Goal: Transaction & Acquisition: Download file/media

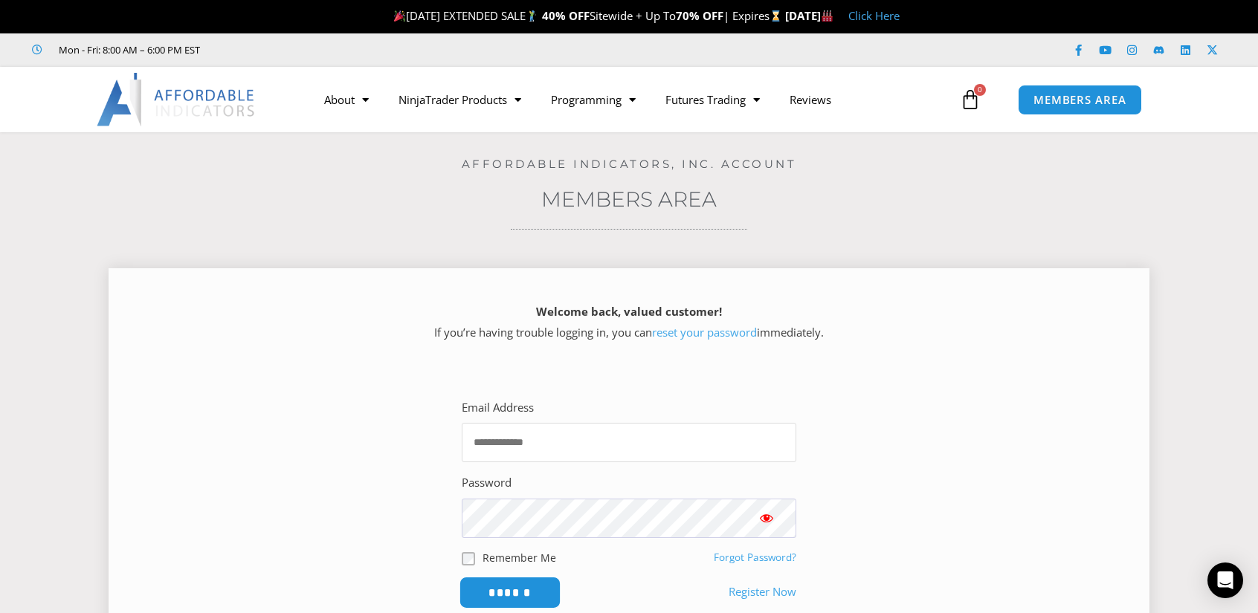
type input "**********"
click at [540, 593] on input "******" at bounding box center [510, 593] width 102 height 32
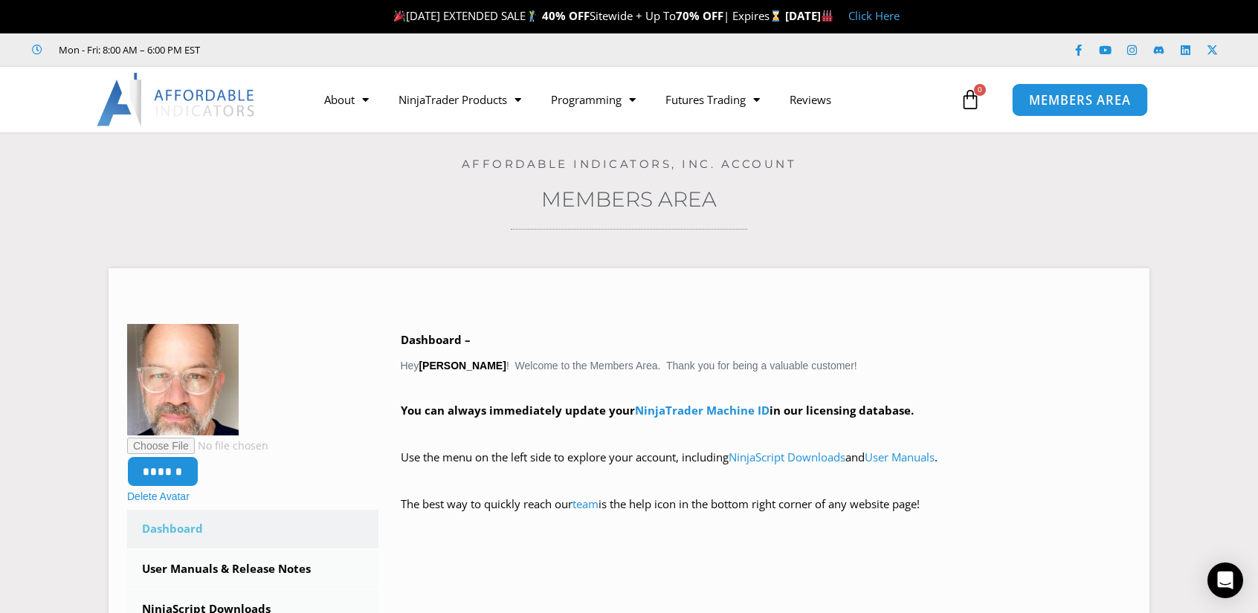
click at [1054, 100] on span "MEMBERS AREA" at bounding box center [1080, 100] width 102 height 13
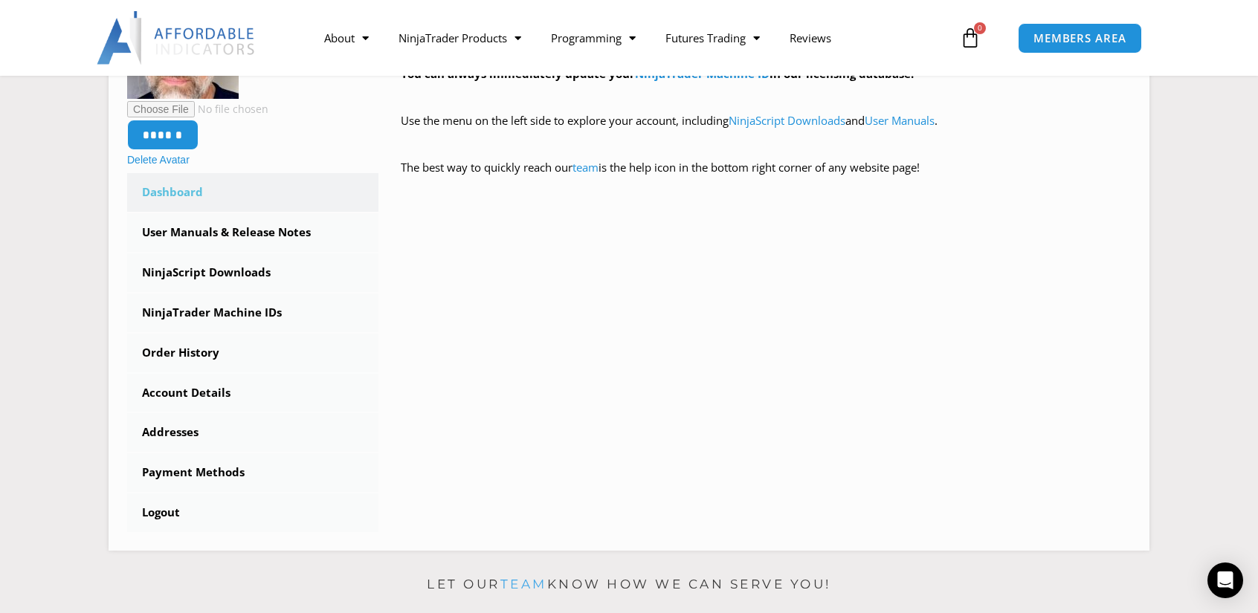
scroll to position [372, 0]
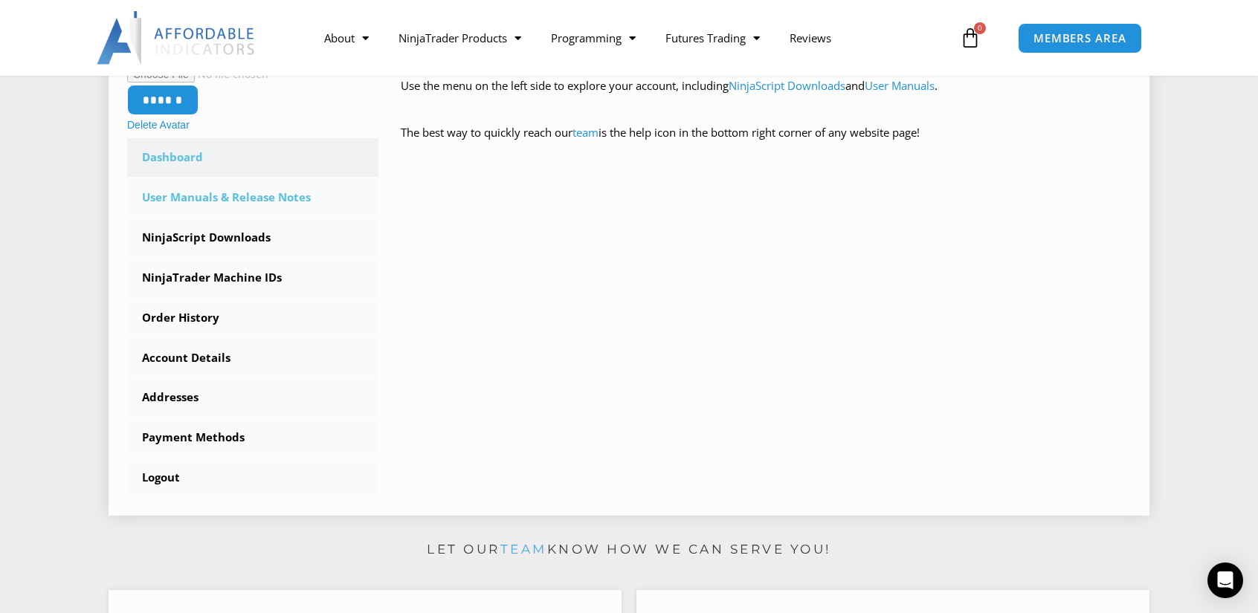
click at [217, 199] on link "User Manuals & Release Notes" at bounding box center [252, 197] width 251 height 39
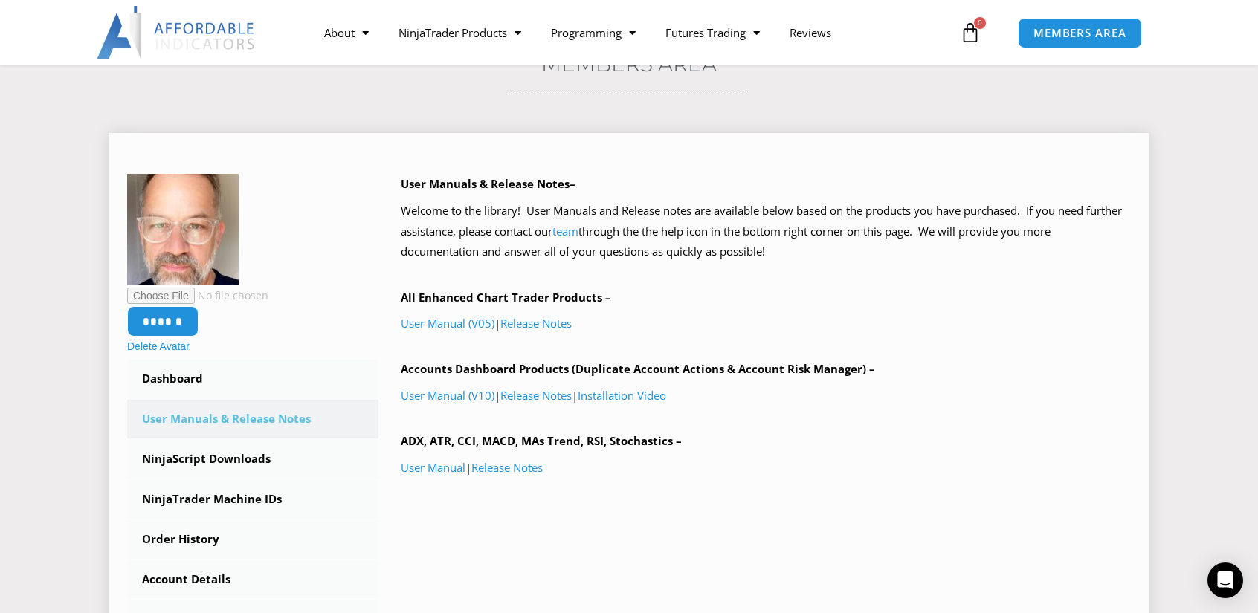
scroll to position [223, 0]
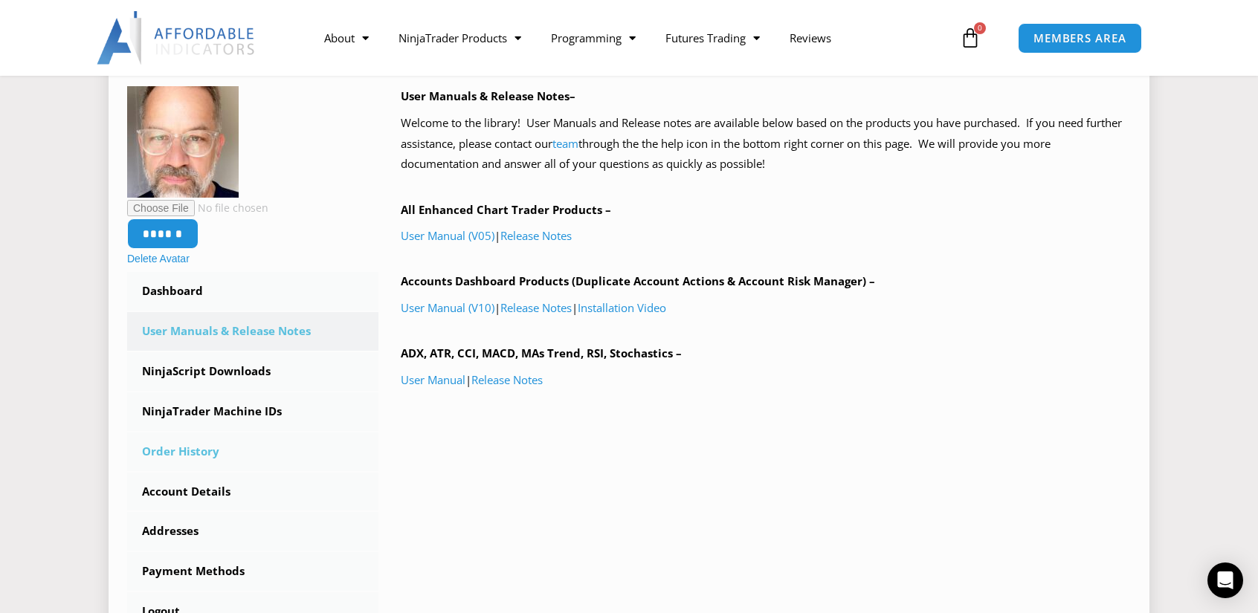
click at [204, 447] on link "Order History" at bounding box center [252, 452] width 251 height 39
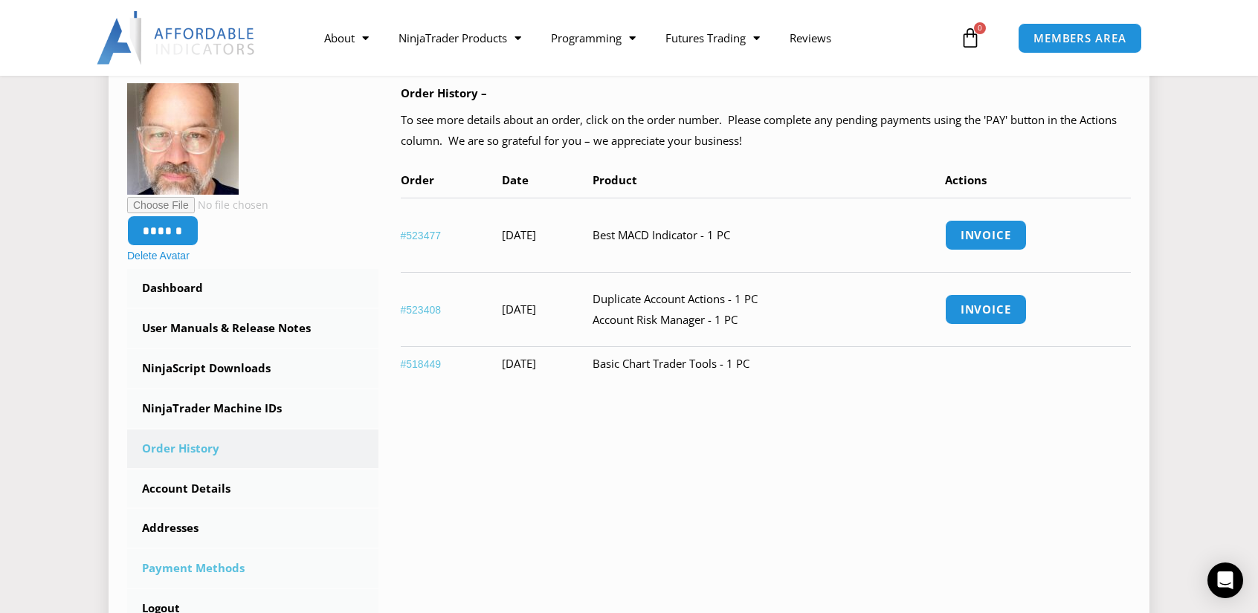
scroll to position [149, 0]
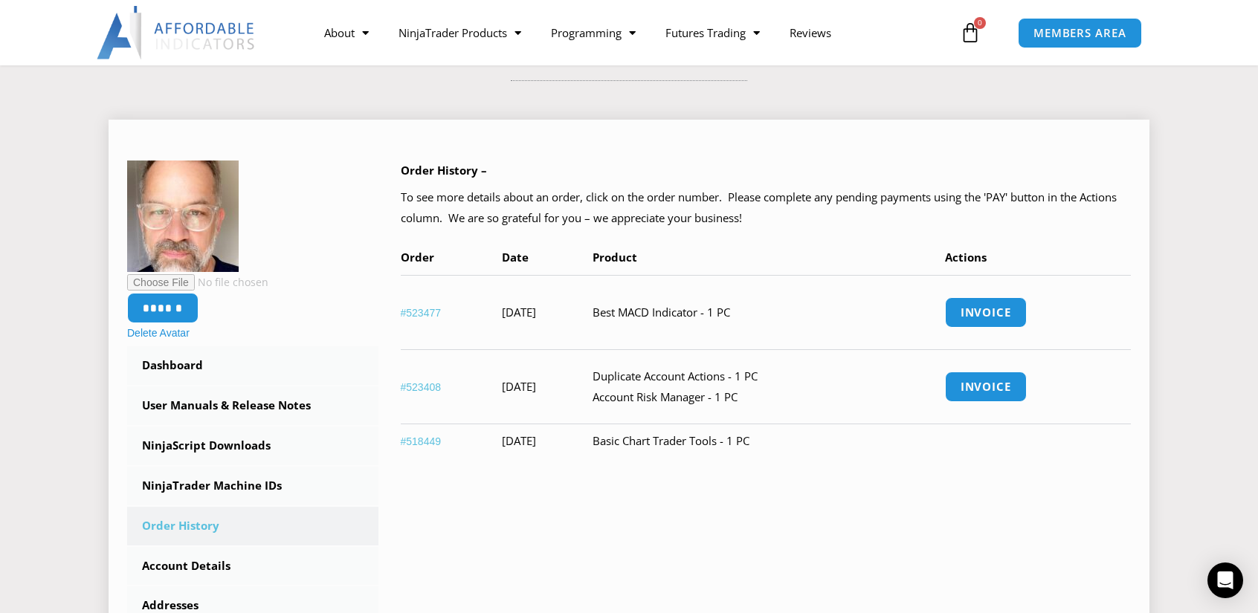
click at [424, 383] on link "#523408" at bounding box center [421, 387] width 41 height 12
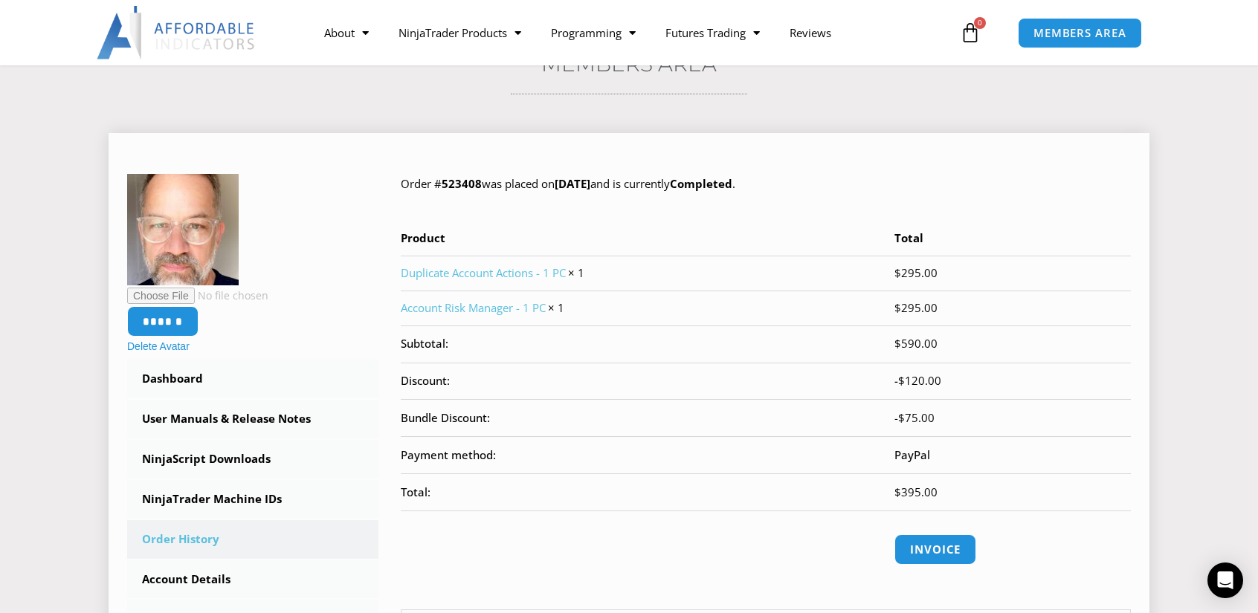
scroll to position [149, 0]
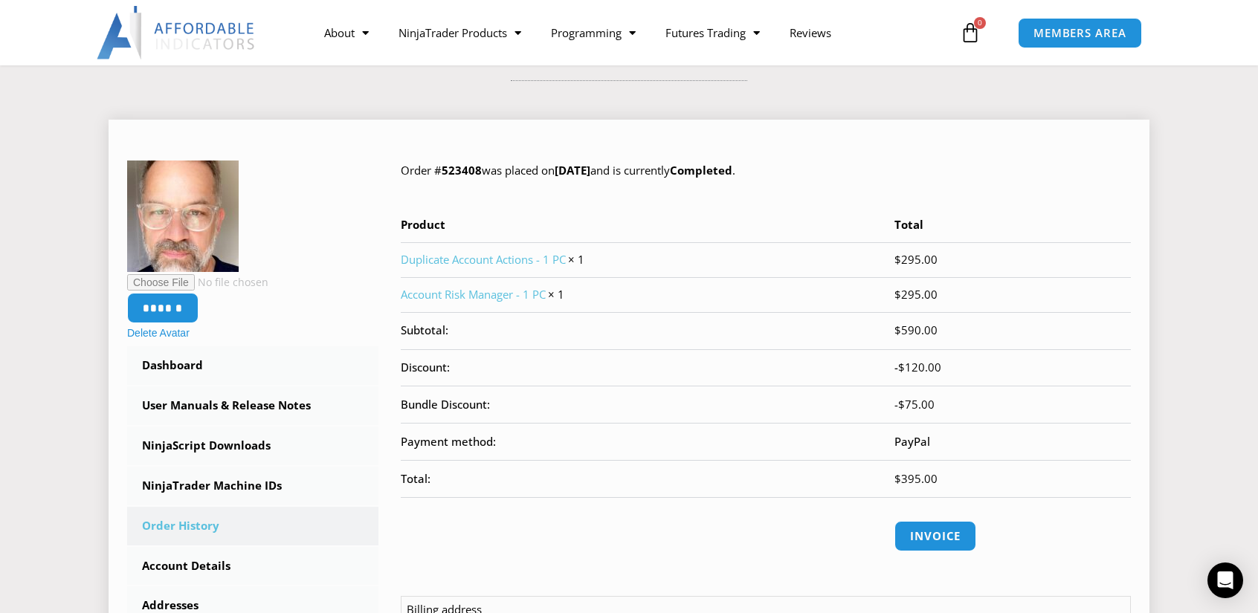
click at [471, 261] on link "Duplicate Account Actions - 1 PC" at bounding box center [483, 259] width 165 height 15
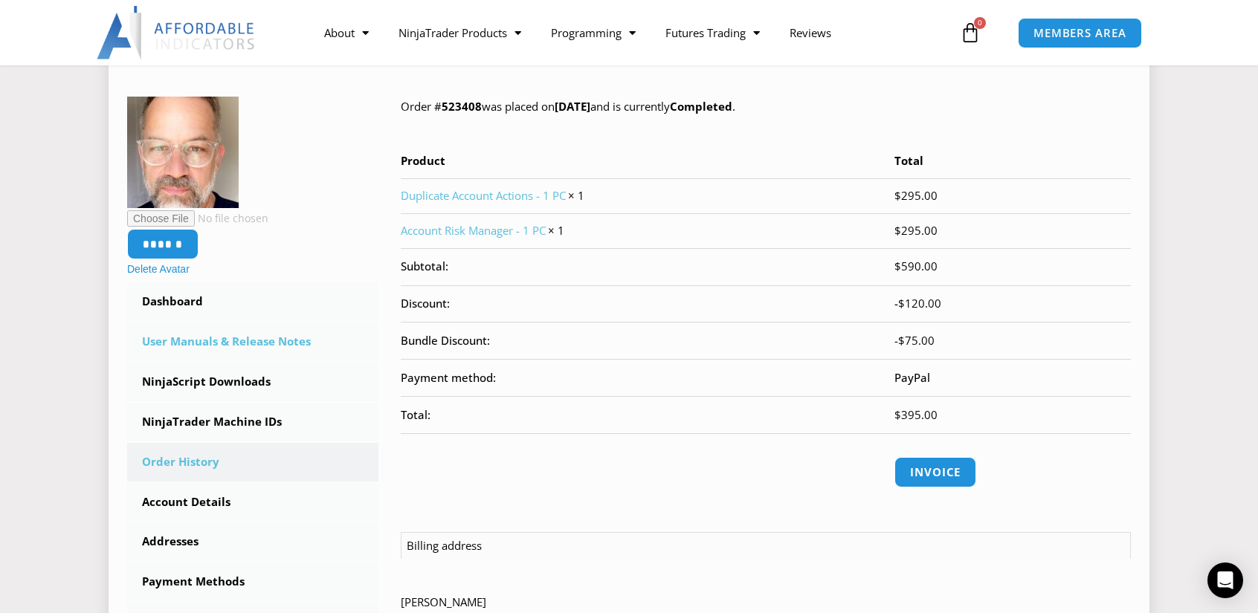
scroll to position [223, 0]
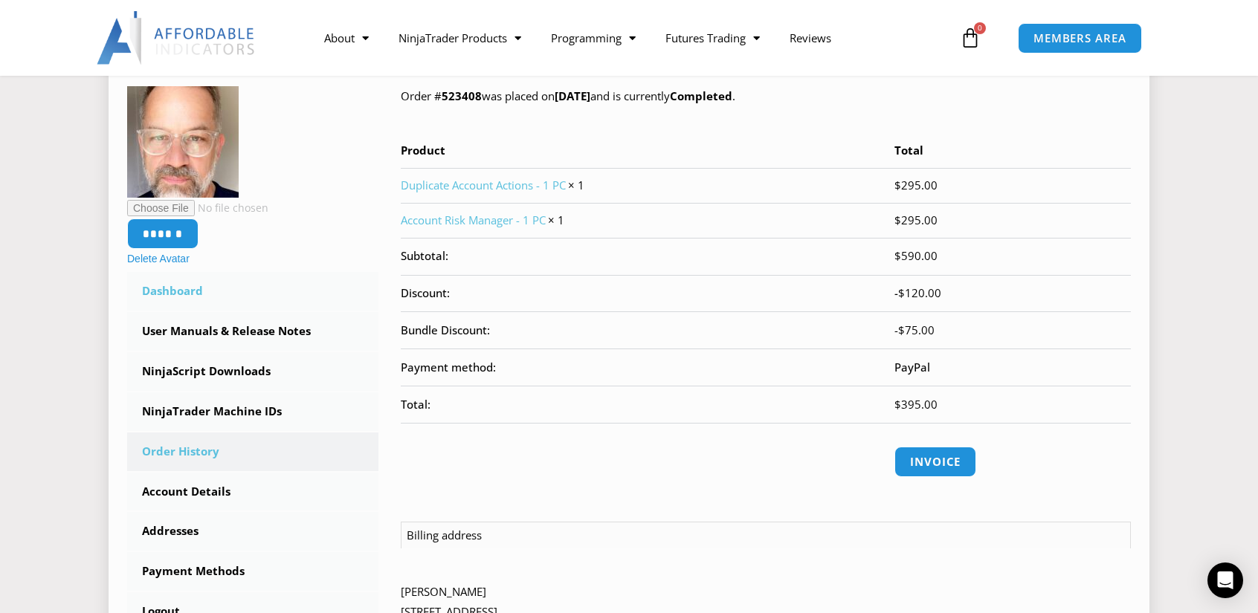
click at [179, 291] on link "Dashboard" at bounding box center [252, 291] width 251 height 39
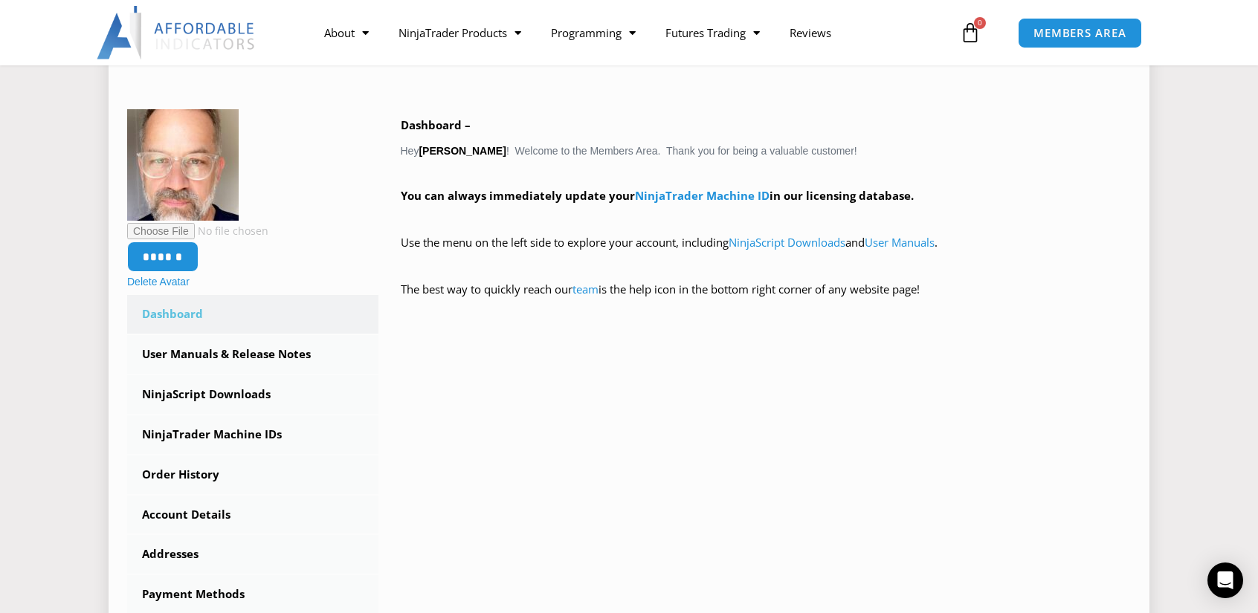
scroll to position [223, 0]
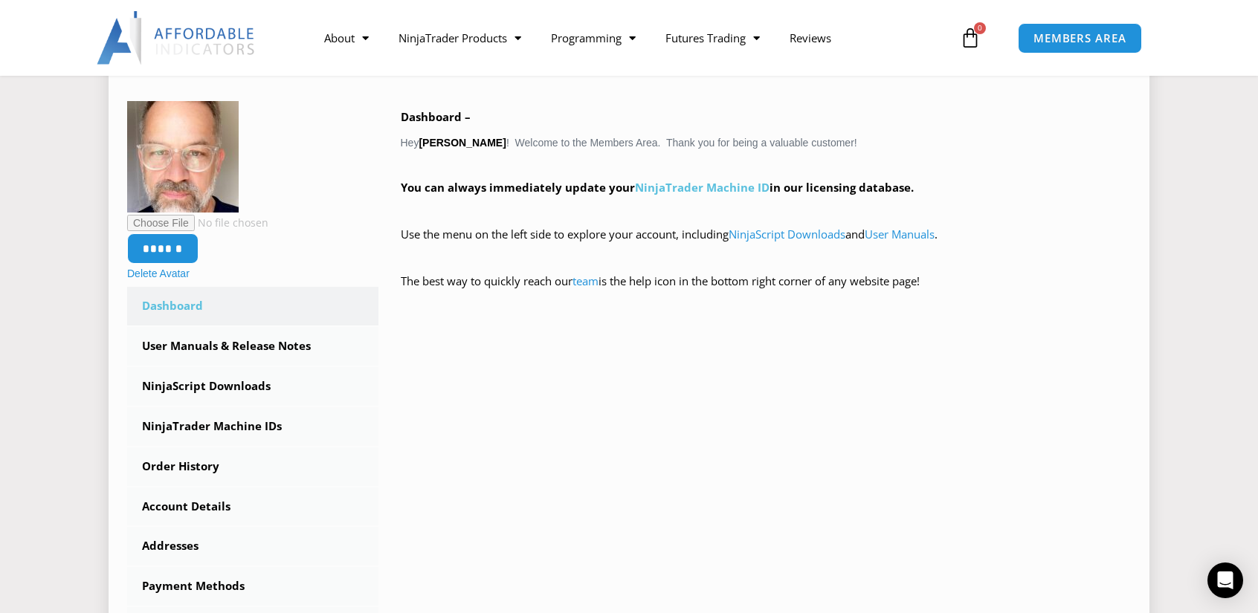
click at [703, 193] on link "NinjaTrader Machine ID" at bounding box center [702, 187] width 135 height 15
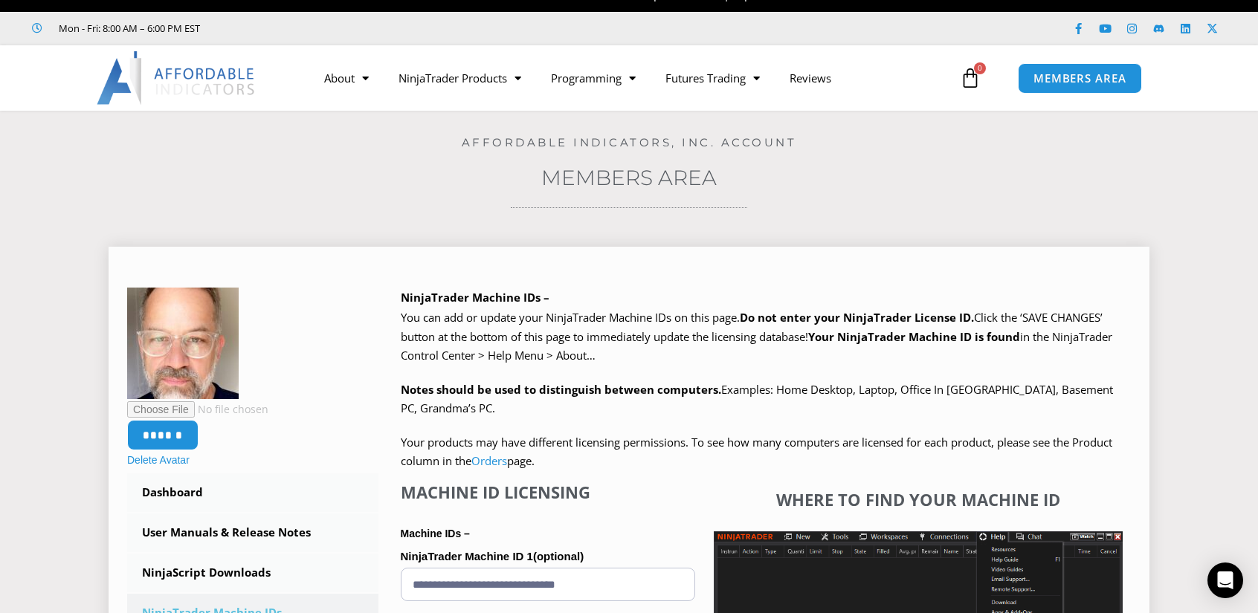
scroll to position [149, 0]
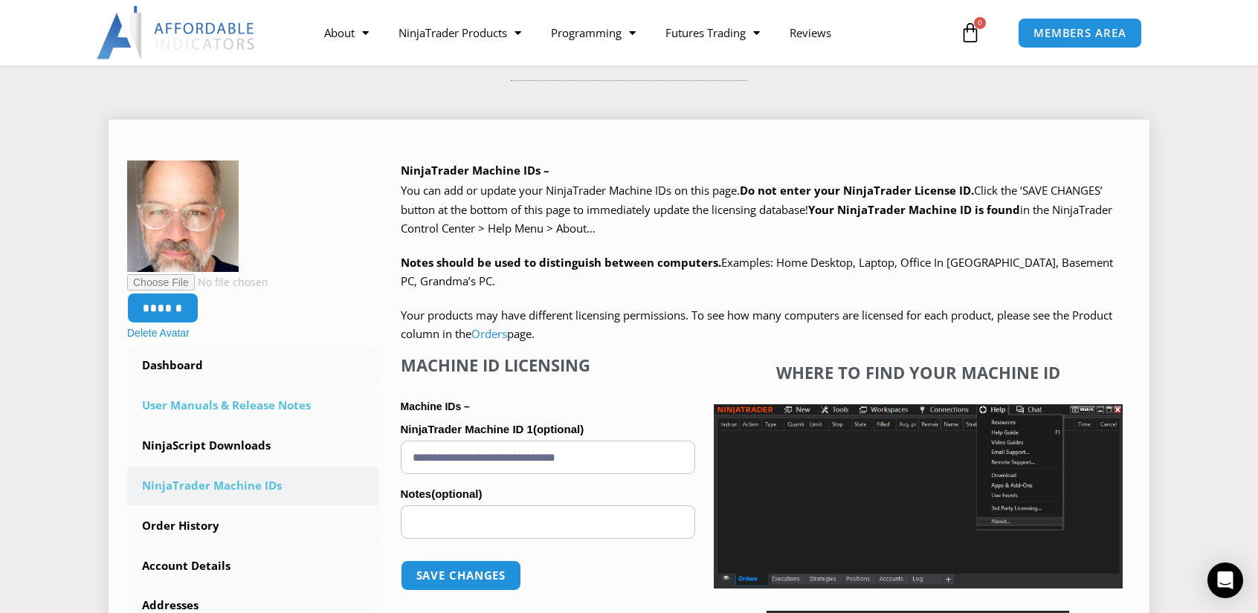
click at [198, 407] on link "User Manuals & Release Notes" at bounding box center [252, 406] width 251 height 39
click at [204, 447] on link "NinjaScript Downloads" at bounding box center [252, 446] width 251 height 39
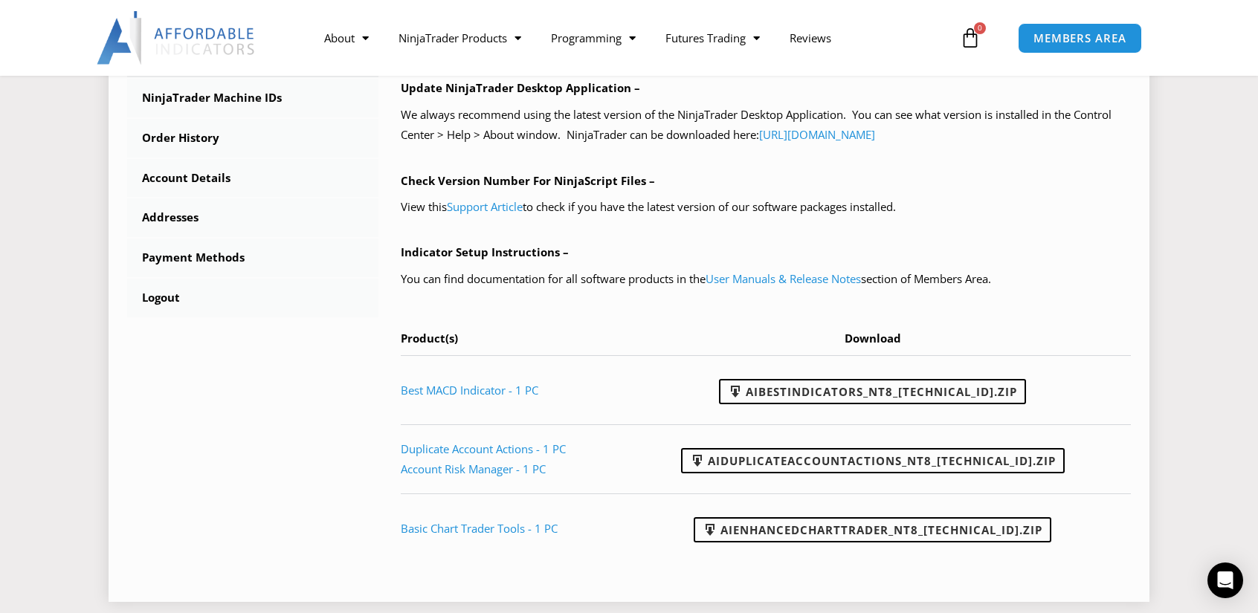
scroll to position [595, 0]
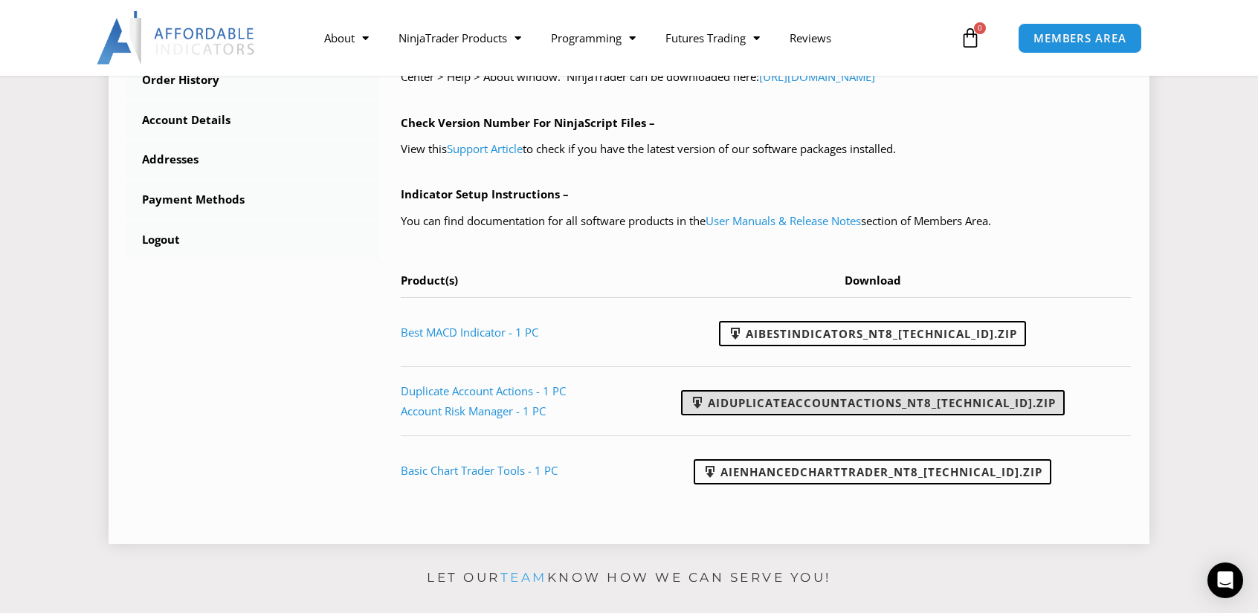
click at [863, 404] on link "AIDuplicateAccountActions_NT8_[TECHNICAL_ID].zip" at bounding box center [873, 402] width 384 height 25
click at [885, 405] on link "AIDuplicateAccountActions_NT8_[TECHNICAL_ID].zip" at bounding box center [873, 402] width 384 height 25
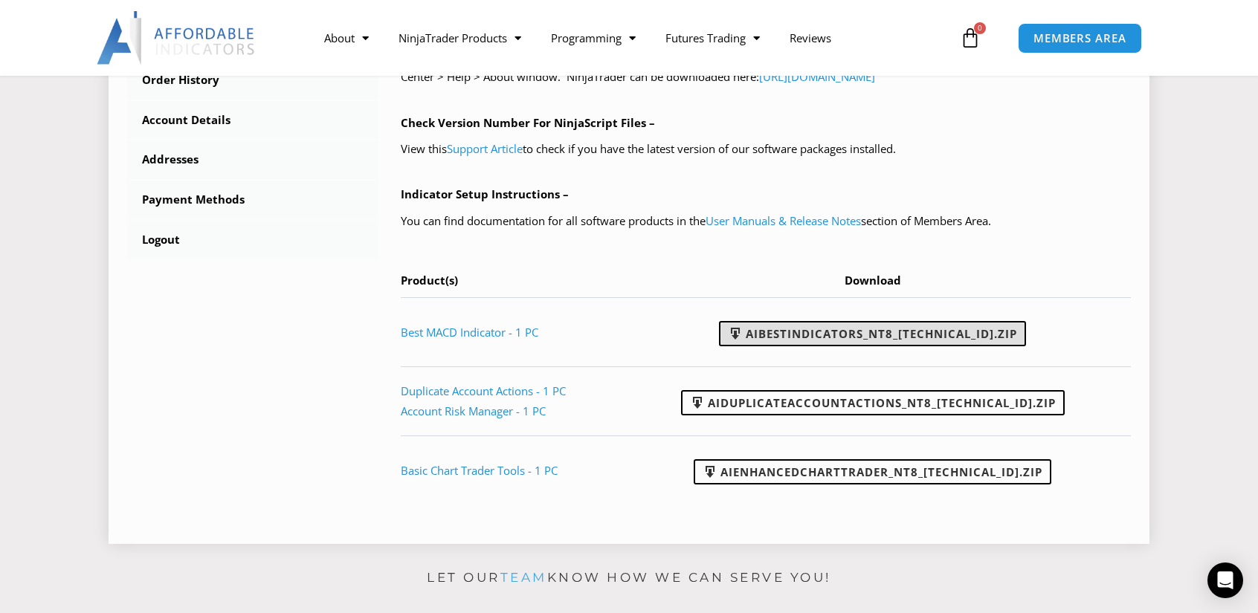
click at [910, 336] on link "AIBestIndicators_NT8_25.8.12.1.zip" at bounding box center [872, 333] width 307 height 25
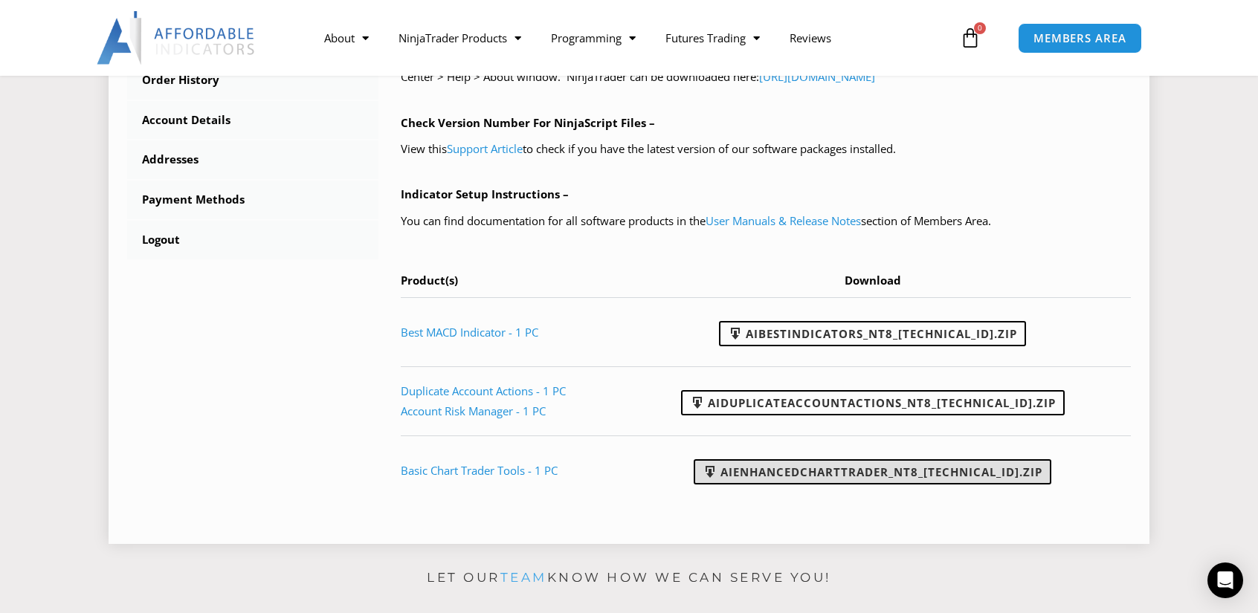
click at [926, 475] on link "AIEnhancedChartTrader_NT8_25.1.31.1.zip" at bounding box center [872, 471] width 358 height 25
